Goal: Transaction & Acquisition: Purchase product/service

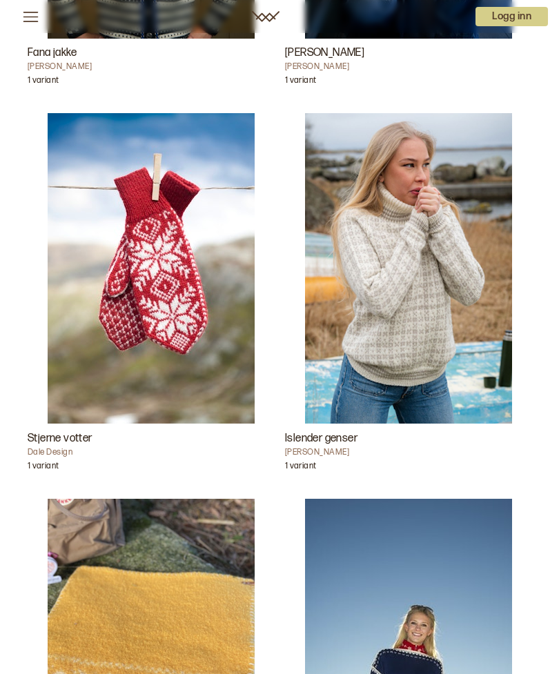
scroll to position [11632, 0]
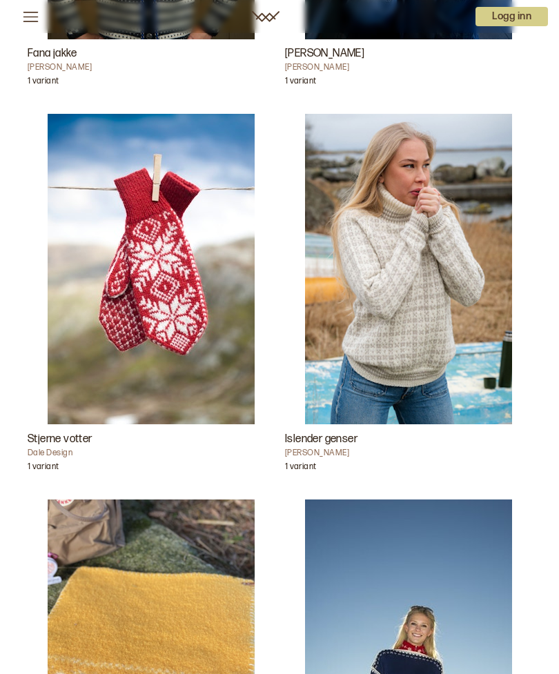
click at [433, 303] on img "Islender genser" at bounding box center [408, 269] width 207 height 311
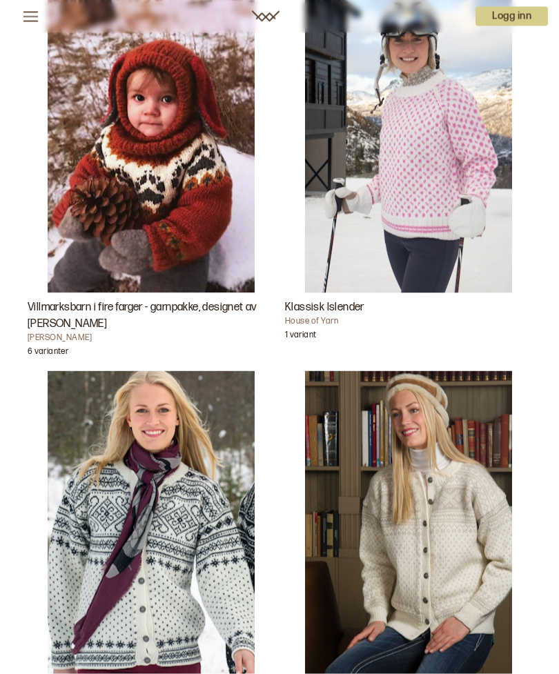
scroll to position [485, 0]
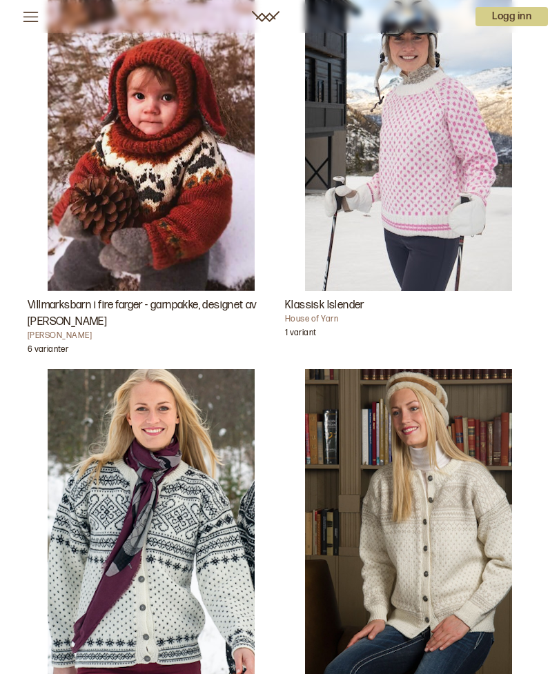
click at [318, 314] on h4 "House of Yarn" at bounding box center [408, 319] width 246 height 11
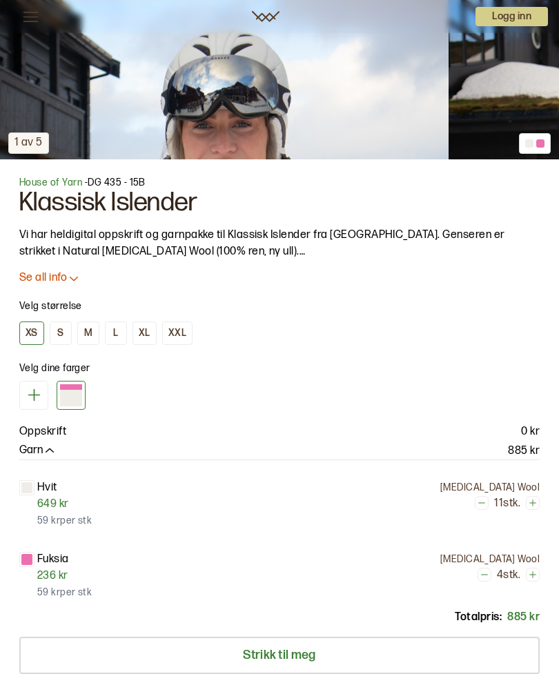
scroll to position [687, 0]
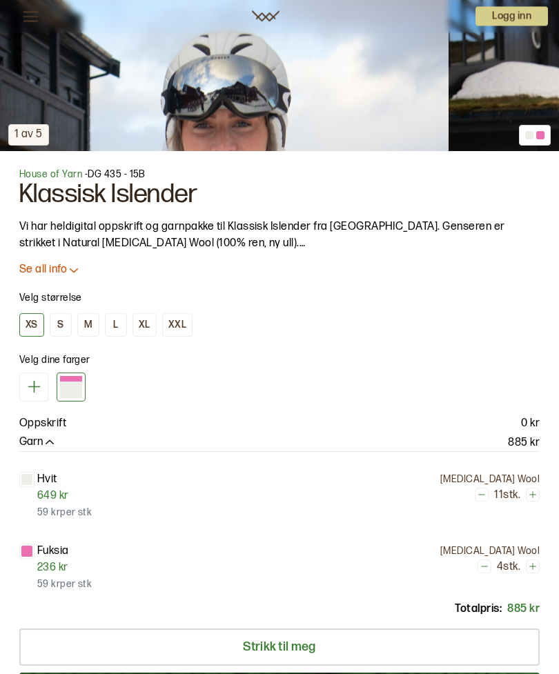
click at [70, 275] on icon at bounding box center [74, 271] width 14 height 14
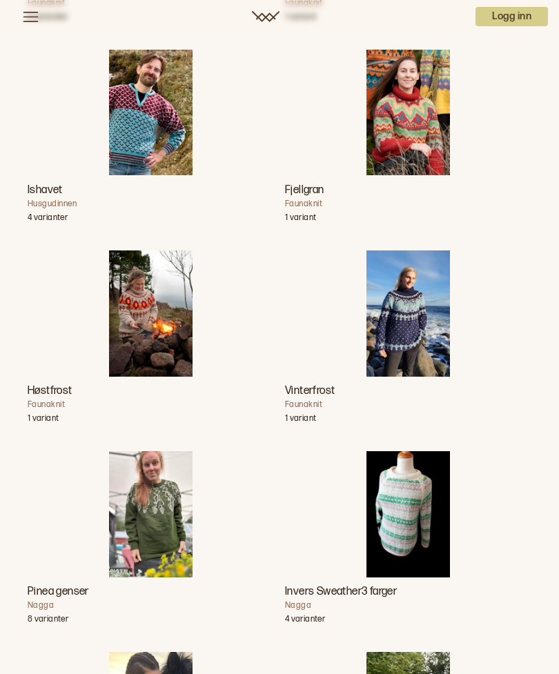
scroll to position [0, 0]
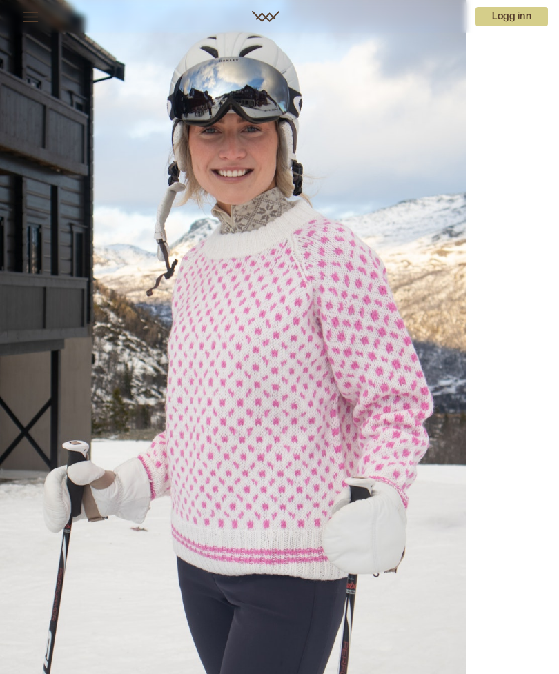
scroll to position [1385, 0]
